Goal: Task Accomplishment & Management: Use online tool/utility

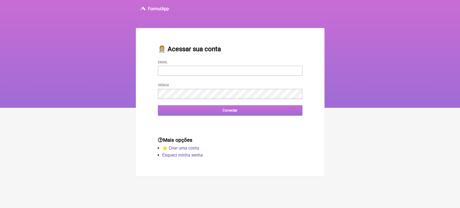
type input "[EMAIL_ADDRESS][DOMAIN_NAME]"
click at [218, 113] on input "Conectar" at bounding box center [230, 110] width 144 height 10
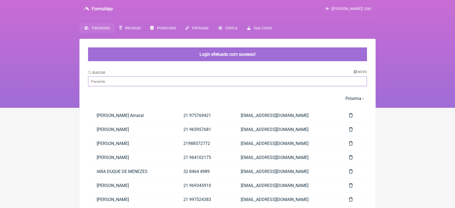
click at [164, 79] on input "Buscar" at bounding box center [227, 81] width 279 height 10
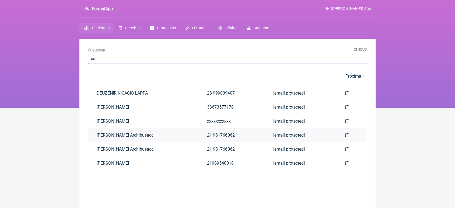
type input "nic"
click at [171, 139] on link "Nicholas Rebouças Archibusacci" at bounding box center [143, 135] width 110 height 14
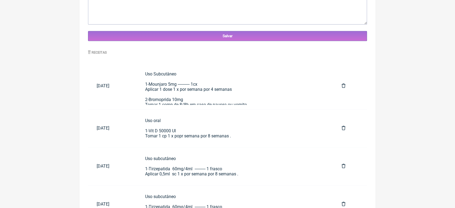
scroll to position [226, 0]
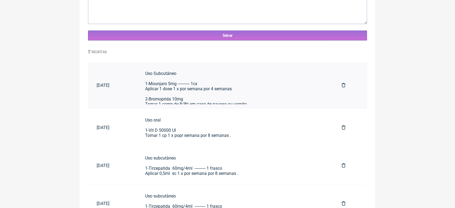
click at [250, 94] on div "Uso Subcutâneo 1-Mounjaro 5mg ----------- 1cx Aplicar 1 dose 1 x por semana por…" at bounding box center [234, 89] width 179 height 36
click at [162, 172] on div "Uso subcutâneo 1-Tirzepatida 60mg/4ml ---------- 1 frasco Aplicar 0,5ml sc 1 x …" at bounding box center [234, 165] width 179 height 20
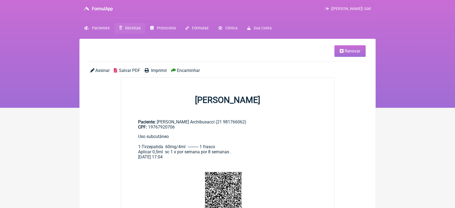
click at [351, 53] on span "Renovar" at bounding box center [353, 50] width 16 height 5
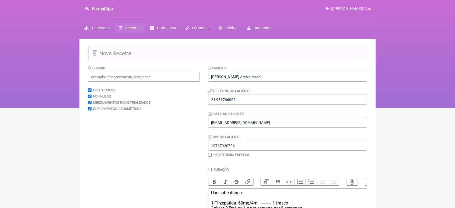
scroll to position [89, 0]
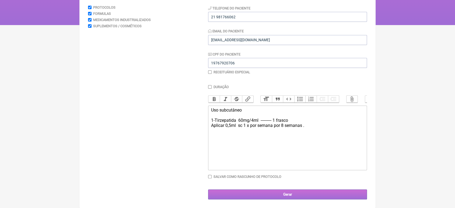
click at [245, 193] on input "Gerar" at bounding box center [287, 194] width 159 height 10
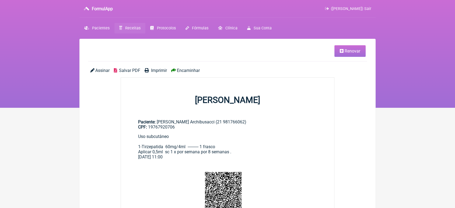
click at [188, 69] on span "Encaminhar" at bounding box center [188, 70] width 23 height 5
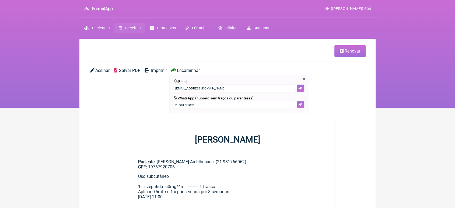
click at [208, 103] on input "21 981766062" at bounding box center [234, 105] width 121 height 8
type input "21993661195"
click at [298, 107] on button at bounding box center [301, 105] width 8 height 8
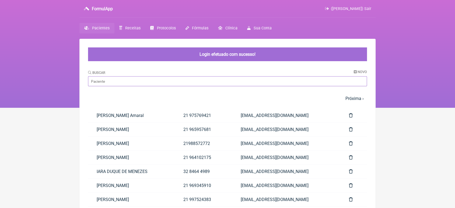
click at [111, 84] on input "Buscar" at bounding box center [227, 81] width 279 height 10
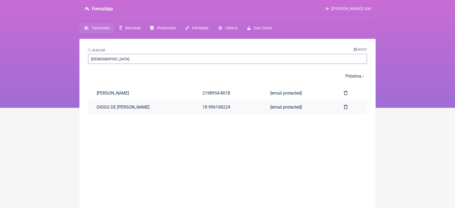
type input "[DEMOGRAPHIC_DATA]"
click at [150, 104] on link "DIOGO DE FREITAS MENEZES" at bounding box center [141, 107] width 106 height 14
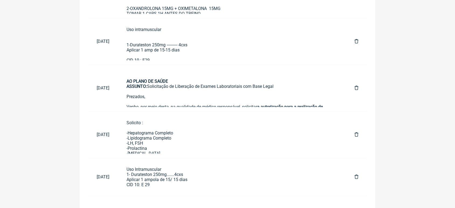
scroll to position [320, 0]
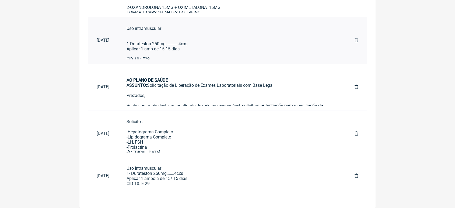
click at [173, 55] on div "Uso intramuscular 1-Durateston 250mg ---------- 4cxs Aplicar 1 amp de 15-15 dia…" at bounding box center [232, 46] width 211 height 41
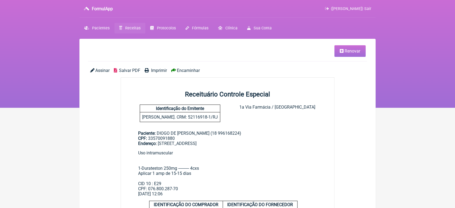
click at [360, 49] on span "Renovar" at bounding box center [353, 50] width 16 height 5
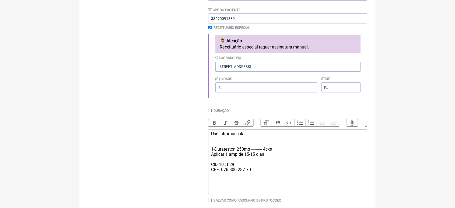
scroll to position [159, 0]
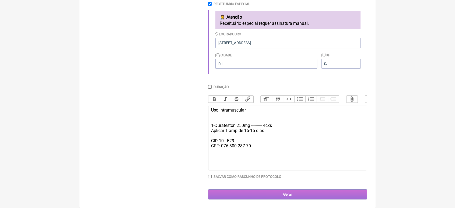
click at [304, 190] on input "Gerar" at bounding box center [287, 194] width 159 height 10
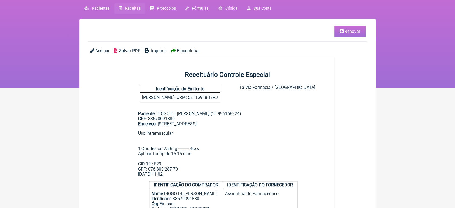
scroll to position [10, 0]
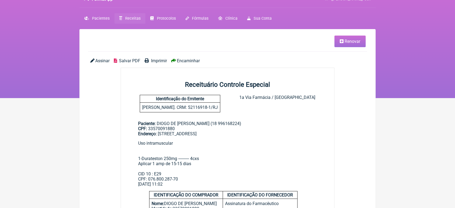
click at [160, 60] on span "Imprimir" at bounding box center [159, 60] width 16 height 5
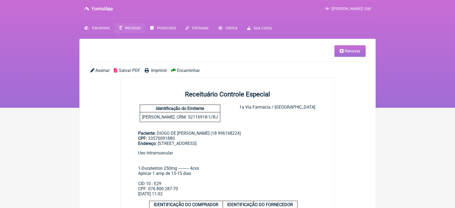
scroll to position [0, 0]
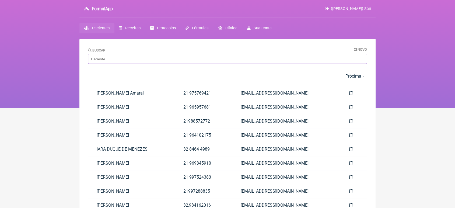
click at [101, 57] on input "Buscar" at bounding box center [227, 59] width 279 height 10
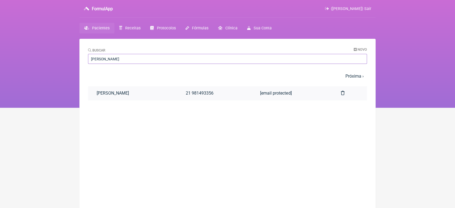
type input "[PERSON_NAME]"
click at [132, 92] on link "[PERSON_NAME]" at bounding box center [132, 93] width 89 height 14
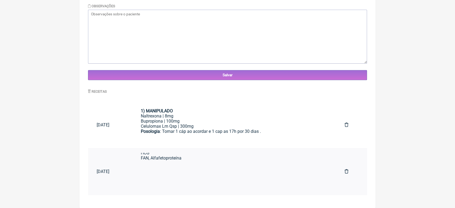
scroll to position [166, 0]
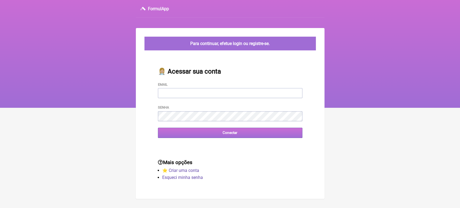
type input "[EMAIL_ADDRESS][DOMAIN_NAME]"
click at [213, 136] on input "Conectar" at bounding box center [230, 133] width 144 height 10
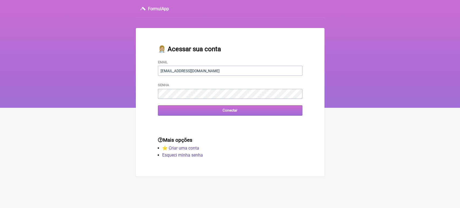
click at [203, 112] on input "Conectar" at bounding box center [230, 110] width 144 height 10
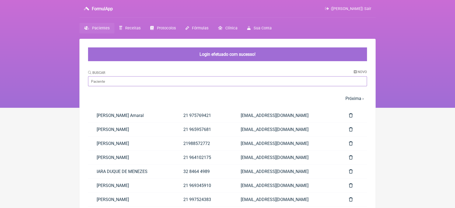
click at [179, 78] on input "Buscar" at bounding box center [227, 81] width 279 height 10
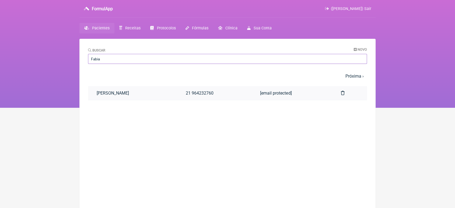
type input "Fabia"
click at [173, 97] on link "[PERSON_NAME]" at bounding box center [132, 93] width 89 height 14
click at [173, 97] on link "FABIANA SANTOS AFONSO" at bounding box center [132, 93] width 89 height 14
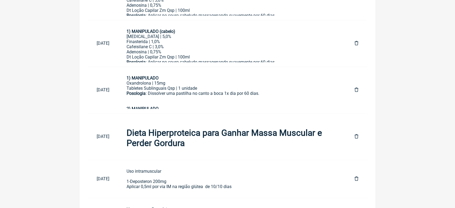
scroll to position [476, 0]
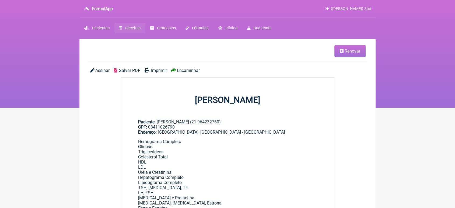
click at [343, 51] on icon at bounding box center [342, 51] width 4 height 4
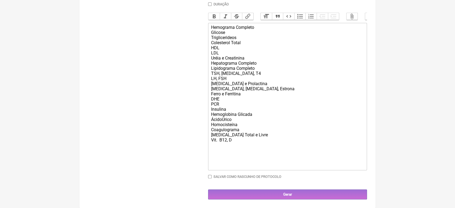
scroll to position [176, 0]
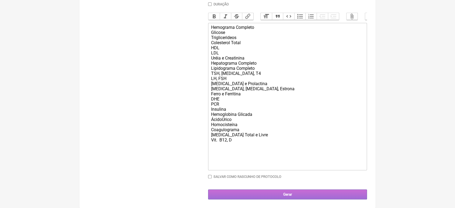
click at [320, 192] on input "Gerar" at bounding box center [287, 194] width 159 height 10
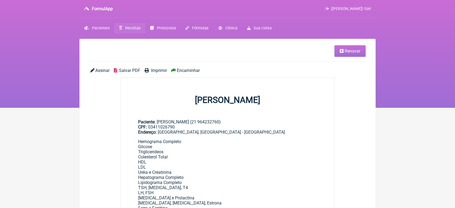
click at [179, 72] on span "Encaminhar" at bounding box center [188, 70] width 23 height 5
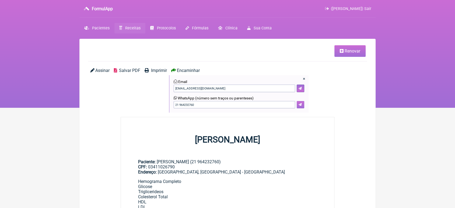
click at [302, 106] on button at bounding box center [301, 105] width 8 height 8
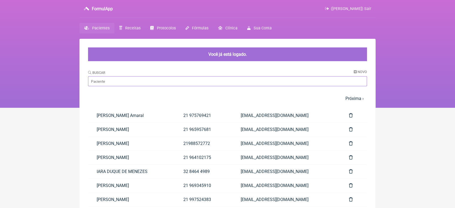
click at [181, 81] on input "Buscar" at bounding box center [227, 81] width 279 height 10
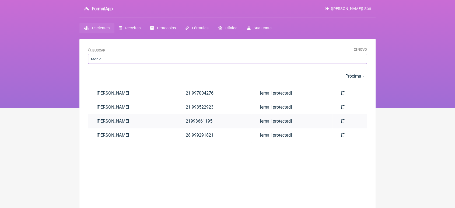
type input "Monic"
click at [177, 121] on link "[PERSON_NAME]" at bounding box center [132, 121] width 89 height 14
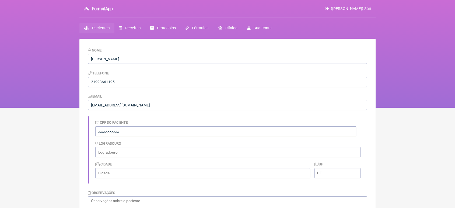
click at [179, 121] on div "CPF do Paciente xxxxxxxxxxx" at bounding box center [225, 128] width 261 height 16
click at [426, 53] on nav "FormulApp (VINICIUS VIEIRA PASCHOAL) Sair Pacientes Receitas Protocolos Fórmula…" at bounding box center [227, 54] width 455 height 108
drag, startPoint x: 426, startPoint y: 53, endPoint x: 459, endPoint y: 33, distance: 38.9
click at [455, 33] on html "FormulApp (VINICIUS VIEIRA PASCHOAL) Sair Pacientes Receitas Protocolos Fórmula…" at bounding box center [227, 54] width 455 height 108
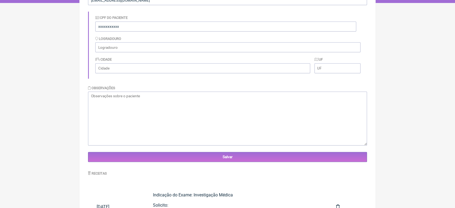
scroll to position [142, 0]
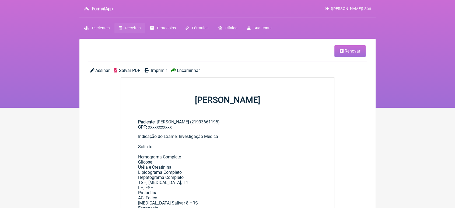
click at [348, 52] on span "Renovar" at bounding box center [353, 50] width 16 height 5
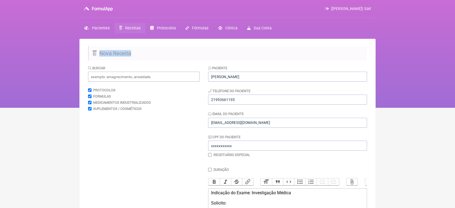
drag, startPoint x: 348, startPoint y: 52, endPoint x: 455, endPoint y: 27, distance: 110.5
click at [455, 27] on html "FormulApp ([PERSON_NAME]) Sair [GEOGRAPHIC_DATA] Receitas Protocolos Fórmulas […" at bounding box center [227, 54] width 455 height 108
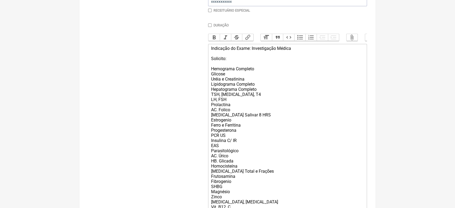
scroll to position [261, 0]
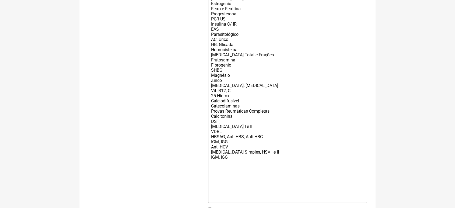
click at [254, 172] on div "Indicação do Exame: Investigação Médica Solicito: Hemograma Completo Glicose Ur…" at bounding box center [287, 64] width 153 height 271
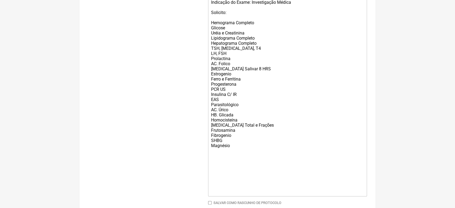
scroll to position [190, 0]
click at [259, 160] on div "Indicação do Exame: Investigação Médica Solicito: Hemograma Completo Glicose Ur…" at bounding box center [287, 98] width 153 height 194
click at [242, 158] on div "Indicação do Exame: Investigação Médica Solicito: Hemograma Completo Glicose Ur…" at bounding box center [287, 98] width 153 height 194
type trix-editor "<div>Indicação do Exame: Investigação Médica<br><br>Solicito:<br><br>Hemograma …"
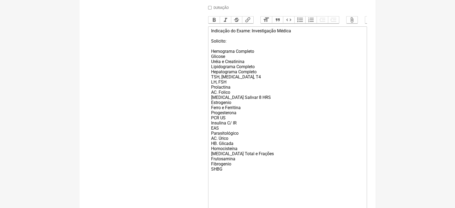
scroll to position [228, 0]
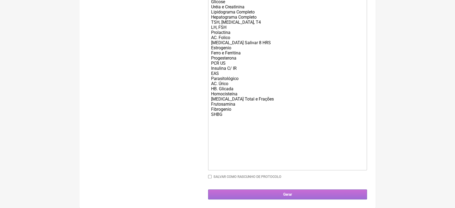
click at [301, 194] on input "Gerar" at bounding box center [287, 194] width 159 height 10
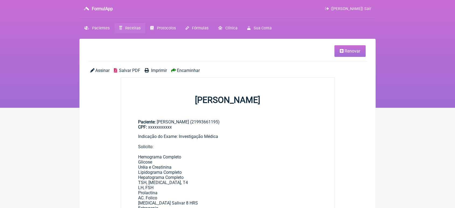
click at [161, 71] on span "Imprimir" at bounding box center [159, 70] width 16 height 5
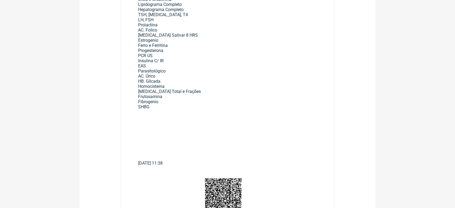
scroll to position [166, 0]
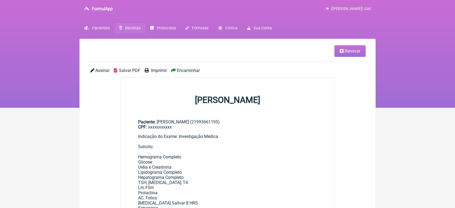
click at [350, 49] on span "Renovar" at bounding box center [353, 50] width 16 height 5
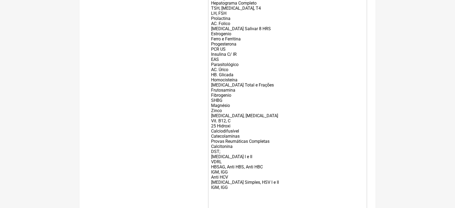
scroll to position [234, 0]
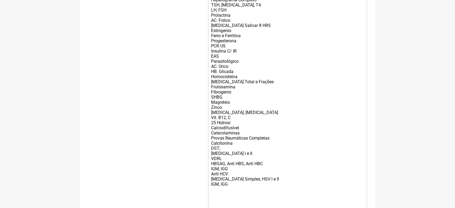
click at [228, 107] on div "Indicação do Exame: Investigação Médica Solicito: Hemograma Completo Glicose Ur…" at bounding box center [287, 91] width 153 height 271
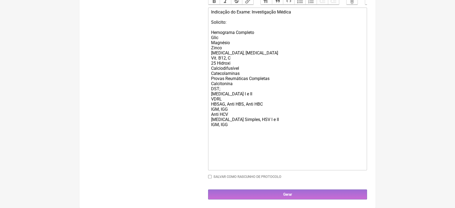
scroll to position [186, 0]
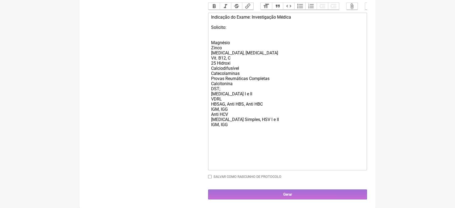
type trix-editor "<div>Indicação do Exame: Investigação Médica<br><br>Solicito:<br><br>Magnésio<b…"
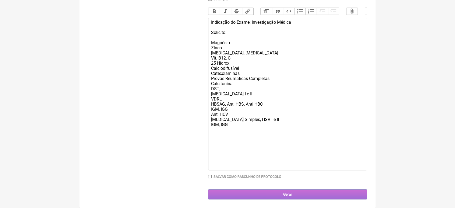
click at [283, 197] on input "Gerar" at bounding box center [287, 194] width 159 height 10
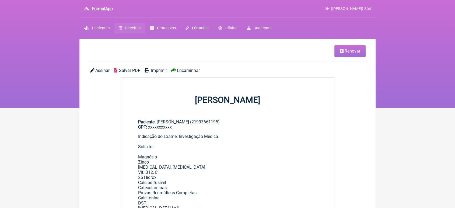
click at [157, 69] on span "Imprimir" at bounding box center [159, 70] width 16 height 5
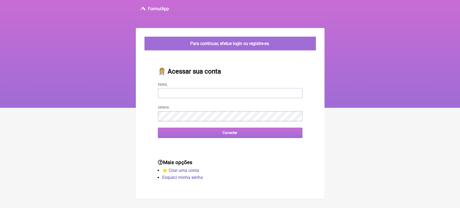
type input "[EMAIL_ADDRESS][DOMAIN_NAME]"
click at [185, 133] on input "Conectar" at bounding box center [230, 133] width 144 height 10
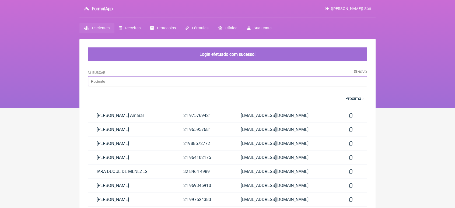
click at [146, 77] on input "Buscar" at bounding box center [227, 81] width 279 height 10
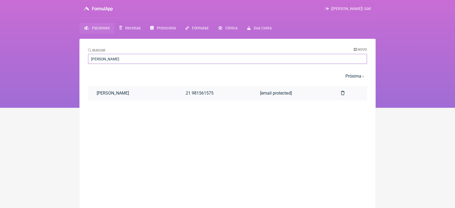
type input "[PERSON_NAME]"
click at [145, 91] on link "[PERSON_NAME]" at bounding box center [132, 93] width 89 height 14
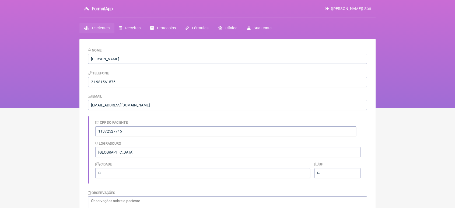
click at [145, 91] on form "Nome [PERSON_NAME] Telefone [PHONE_NUMBER] Email [EMAIL_ADDRESS][DOMAIN_NAME] C…" at bounding box center [227, 156] width 279 height 219
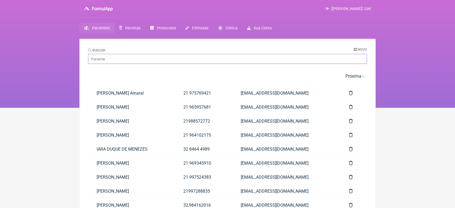
click at [98, 59] on input "Buscar" at bounding box center [227, 59] width 279 height 10
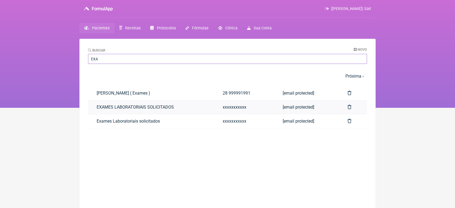
type input "EXA"
click at [109, 107] on link "EXAMES LABORATORIAIS SOLICITADOS" at bounding box center [151, 107] width 126 height 14
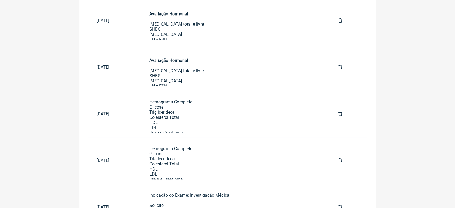
scroll to position [328, 0]
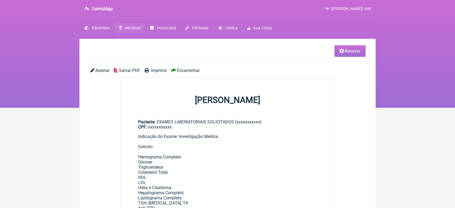
click at [358, 51] on span "Renovar" at bounding box center [353, 50] width 16 height 5
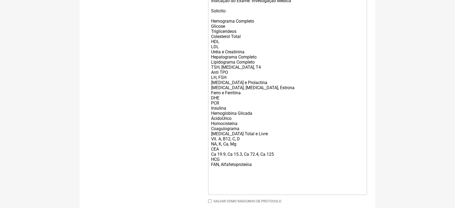
scroll to position [228, 0]
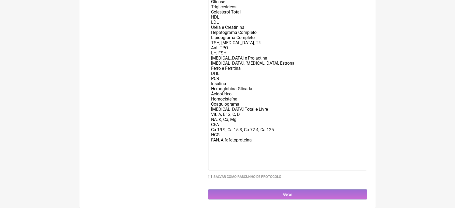
click at [229, 72] on div "Indicação do Exame: Investigação Médica Solicito: Hemograma Completo Glicose Tr…" at bounding box center [287, 71] width 153 height 194
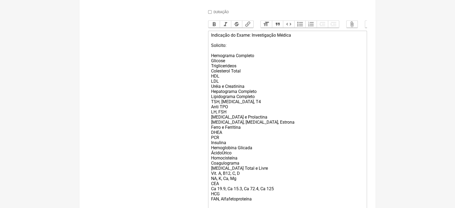
scroll to position [156, 0]
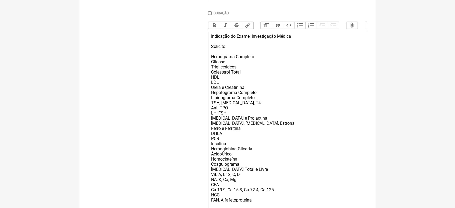
click at [221, 163] on div "Indicação do Exame: Investigação Médica Solicito: Hemograma Completo Glicose Tr…" at bounding box center [287, 131] width 153 height 194
type trix-editor "<div>Indicação do Exame: Investigação Médica<br><br>Solicito:<br><br>Hemograma …"
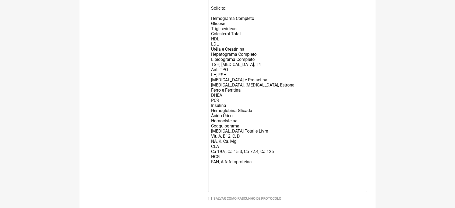
scroll to position [228, 0]
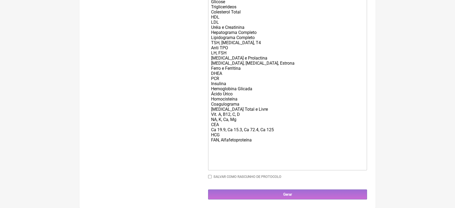
click at [209, 176] on input "Salvar como rascunho de Protocolo" at bounding box center [210, 177] width 4 height 4
checkbox input "true"
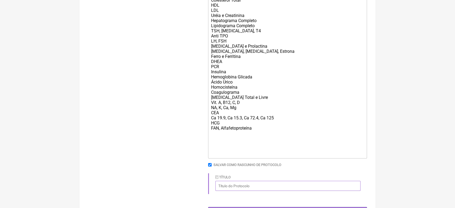
click at [267, 191] on input "Título" at bounding box center [287, 186] width 145 height 10
type input "Exame Laboratorial ( Feminino)"
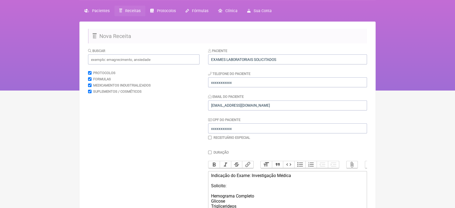
scroll to position [15, 0]
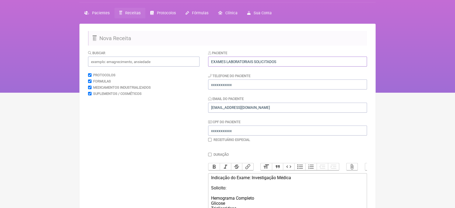
click at [318, 62] on input "EXAMES LABORATORIAIS SOLICITADOS" at bounding box center [287, 62] width 159 height 10
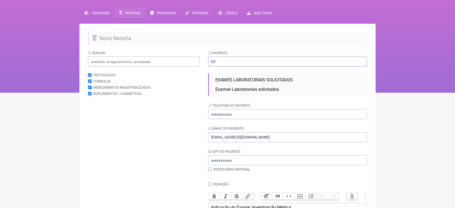
type input "E"
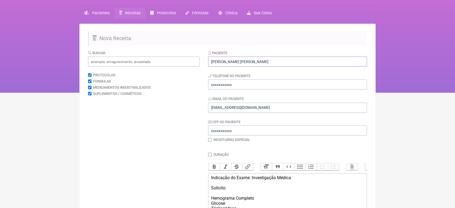
type input "[PERSON_NAME] [PERSON_NAME]"
click at [263, 86] on input "xxxxxxxxxxx" at bounding box center [287, 84] width 159 height 10
type input "x"
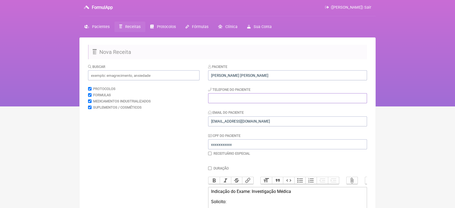
scroll to position [0, 0]
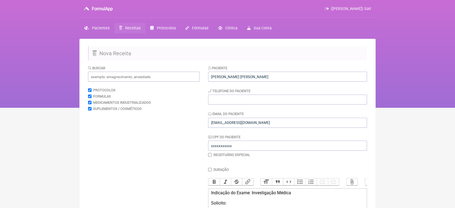
click at [263, 86] on div "Paciente Juliet Azevedo Caravelas Telefone do Paciente Email do Paciente vini_p…" at bounding box center [287, 111] width 159 height 92
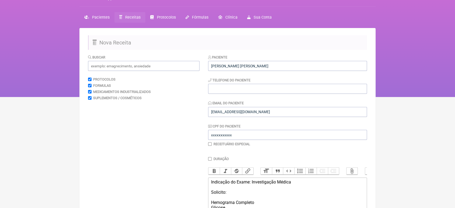
scroll to position [12, 0]
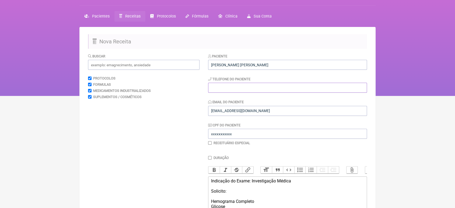
click at [263, 86] on input "tel" at bounding box center [287, 88] width 159 height 10
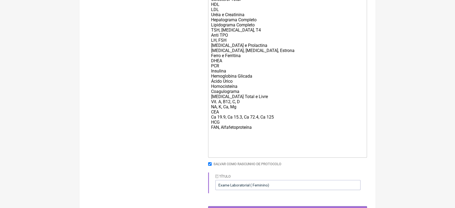
scroll to position [259, 0]
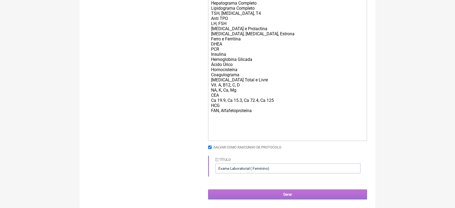
type input "21989548018"
click at [306, 191] on input "Gerar" at bounding box center [287, 194] width 159 height 10
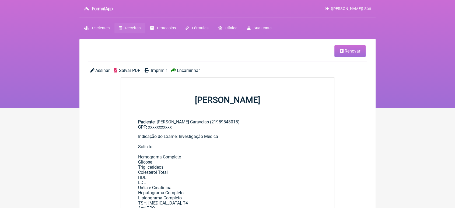
click at [190, 70] on span "Encaminhar" at bounding box center [188, 70] width 23 height 5
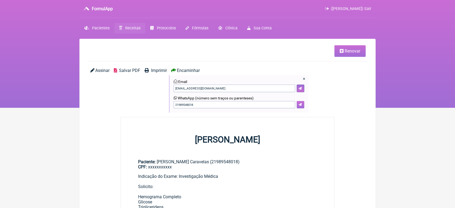
click at [300, 105] on icon at bounding box center [300, 104] width 3 height 3
click at [352, 52] on span "Renovar" at bounding box center [353, 50] width 16 height 5
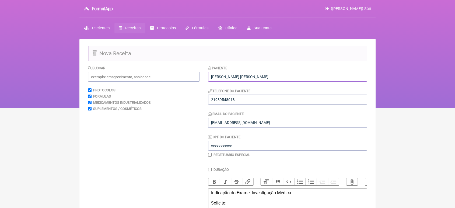
click at [267, 74] on input "[PERSON_NAME] [PERSON_NAME]" at bounding box center [287, 77] width 159 height 10
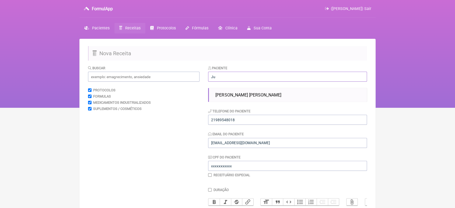
type input "J"
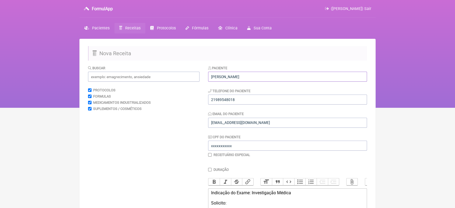
click at [222, 75] on input "[PERSON_NAME]" at bounding box center [287, 77] width 159 height 10
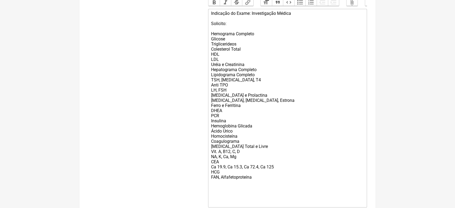
scroll to position [228, 0]
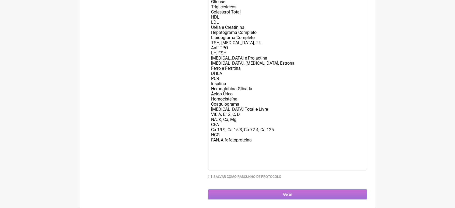
type input "[PERSON_NAME]"
click at [291, 191] on input "Gerar" at bounding box center [287, 194] width 159 height 10
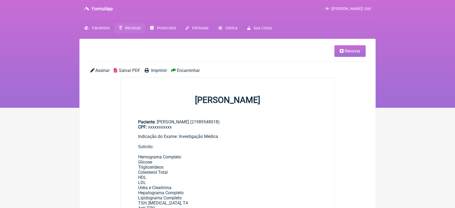
click at [194, 71] on span "Encaminhar" at bounding box center [188, 70] width 23 height 5
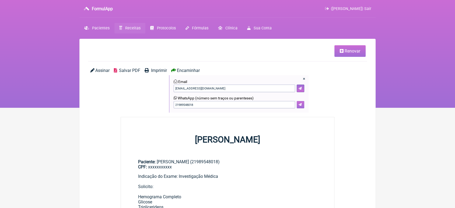
click at [302, 102] on button at bounding box center [301, 105] width 8 height 8
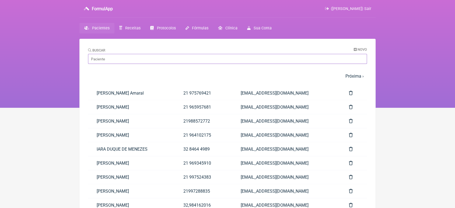
click at [106, 54] on input "Buscar" at bounding box center [227, 59] width 279 height 10
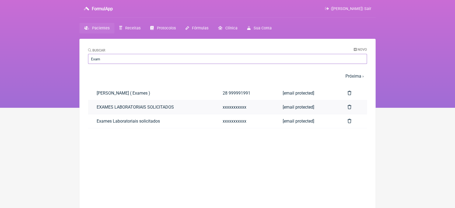
type input "Exam"
click at [104, 108] on link "EXAMES LABORATORIAIS SOLICITADOS" at bounding box center [151, 107] width 126 height 14
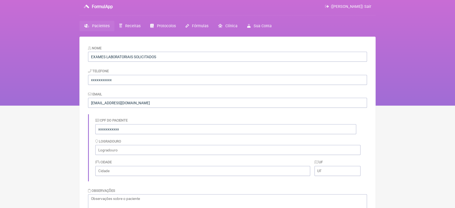
scroll to position [3, 0]
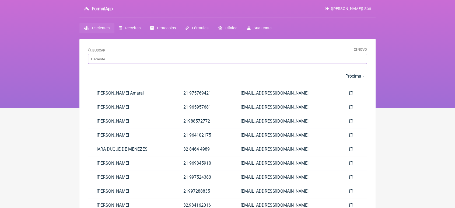
click at [123, 55] on input "Buscar" at bounding box center [227, 59] width 279 height 10
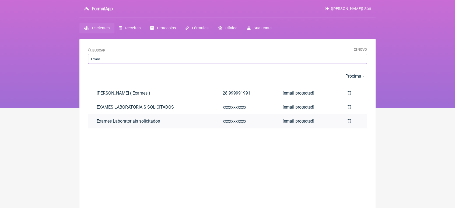
type input "Exam"
click at [102, 122] on link "Exames Laboratoriais solicitados" at bounding box center [151, 121] width 126 height 14
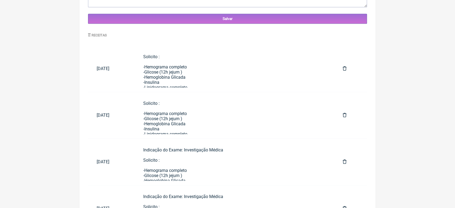
scroll to position [253, 0]
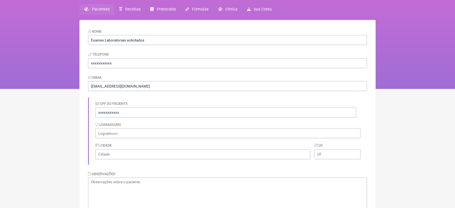
scroll to position [0, 0]
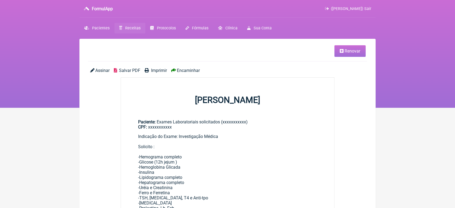
click at [347, 52] on span "Renovar" at bounding box center [353, 50] width 16 height 5
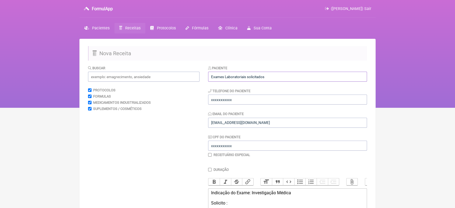
click at [286, 75] on input "Exames Laboratoriais solicitados" at bounding box center [287, 77] width 159 height 10
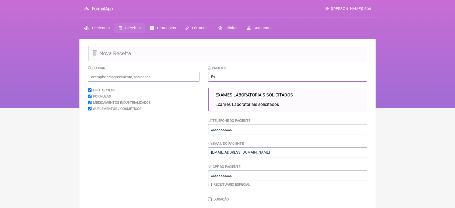
type input "E"
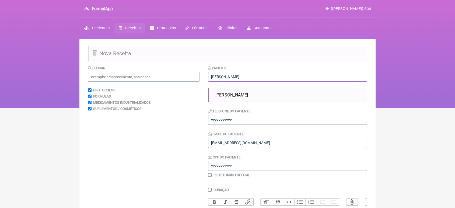
click at [222, 77] on input "Alan moraes dos Santos" at bounding box center [287, 77] width 159 height 10
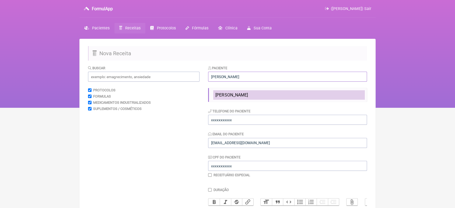
type input "Alan Moraes dos Santos"
click at [237, 92] on li "Alan Moraes dos Santos" at bounding box center [289, 94] width 152 height 9
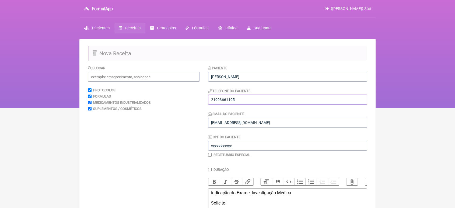
click at [246, 97] on input "21993661195" at bounding box center [287, 100] width 159 height 10
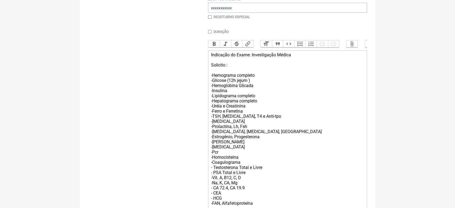
scroll to position [192, 0]
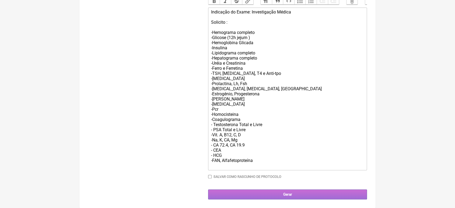
type input "21989548018"
click at [304, 193] on input "Gerar" at bounding box center [287, 194] width 159 height 10
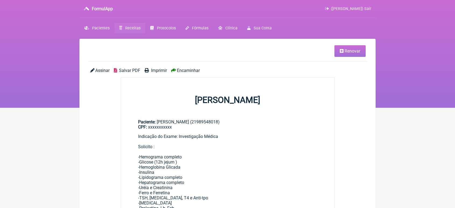
click at [182, 71] on span "Encaminhar" at bounding box center [188, 70] width 23 height 5
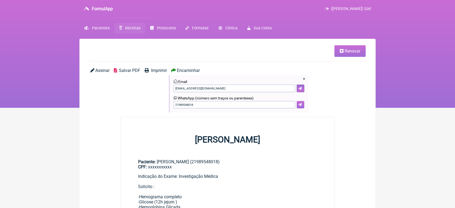
click at [301, 104] on icon at bounding box center [300, 104] width 3 height 3
click at [345, 51] on span "Renovar" at bounding box center [353, 50] width 16 height 5
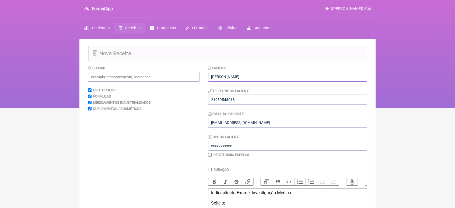
click at [289, 73] on input "Alan Moraes dos Santos" at bounding box center [287, 77] width 159 height 10
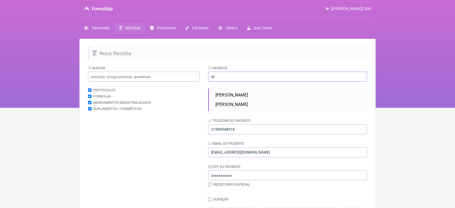
type input "A"
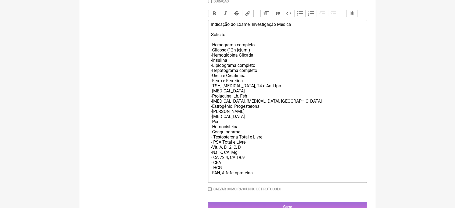
scroll to position [192, 0]
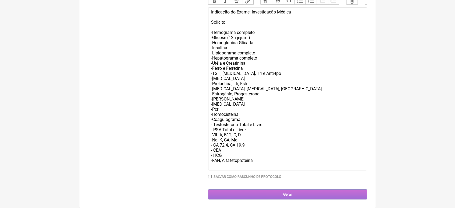
type input "[PERSON_NAME] Mercês do Nascimento"
click at [333, 192] on input "Gerar" at bounding box center [287, 194] width 159 height 10
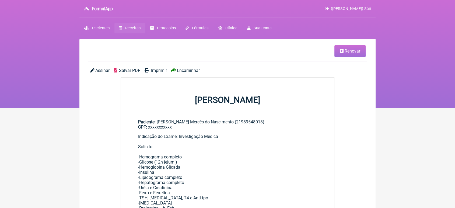
click at [186, 75] on div "Assinar Salvar PDF Imprimir Encaminhar" at bounding box center [227, 72] width 279 height 9
click at [186, 69] on span "Encaminhar" at bounding box center [188, 70] width 23 height 5
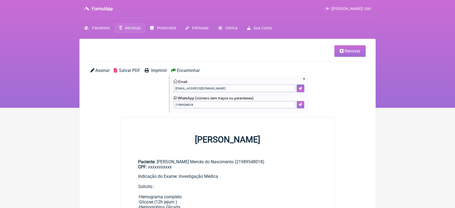
click at [300, 105] on icon at bounding box center [300, 104] width 3 height 3
click at [351, 53] on span "Renovar" at bounding box center [353, 50] width 16 height 5
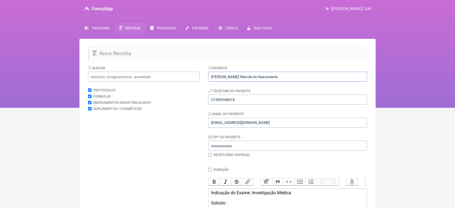
click at [281, 77] on input "Bruno Rafael Mercês do Nascimento" at bounding box center [287, 77] width 159 height 10
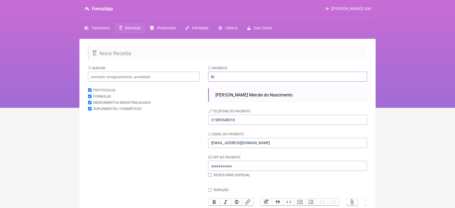
type input "B"
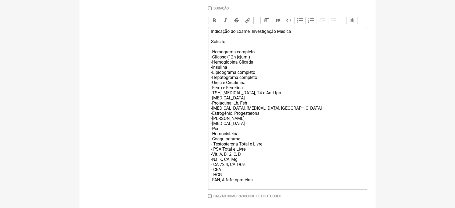
scroll to position [192, 0]
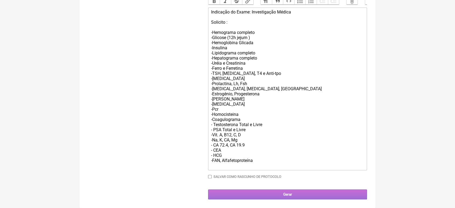
type input "Gabriel Gama da Silva Caravelas"
click at [303, 192] on input "Gerar" at bounding box center [287, 194] width 159 height 10
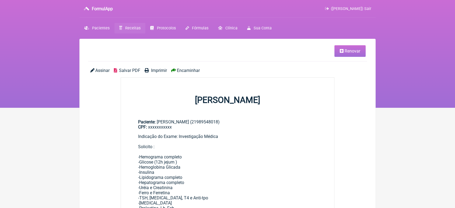
click at [193, 69] on span "Encaminhar" at bounding box center [188, 70] width 23 height 5
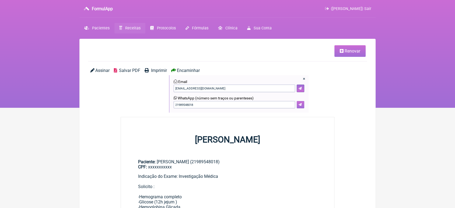
click at [297, 106] on button at bounding box center [301, 105] width 8 height 8
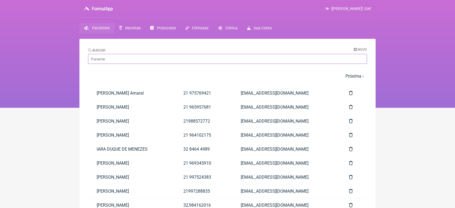
click at [152, 57] on input "Buscar" at bounding box center [227, 59] width 279 height 10
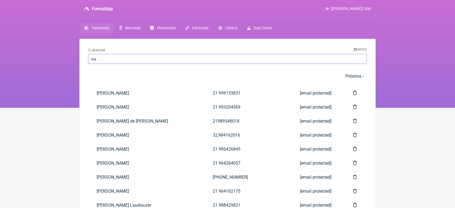
click at [185, 59] on input "ma" at bounding box center [227, 59] width 279 height 10
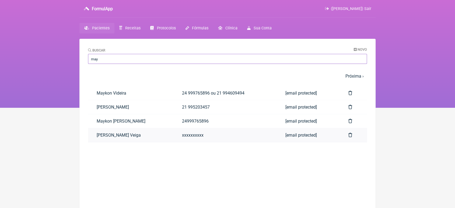
type input "may"
click at [108, 142] on link "[PERSON_NAME] Veiga" at bounding box center [130, 135] width 85 height 14
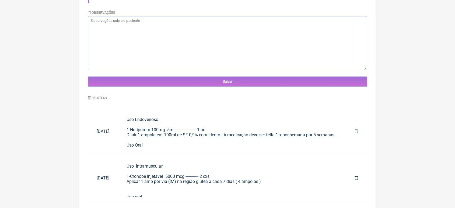
scroll to position [67, 0]
